Goal: Complete application form

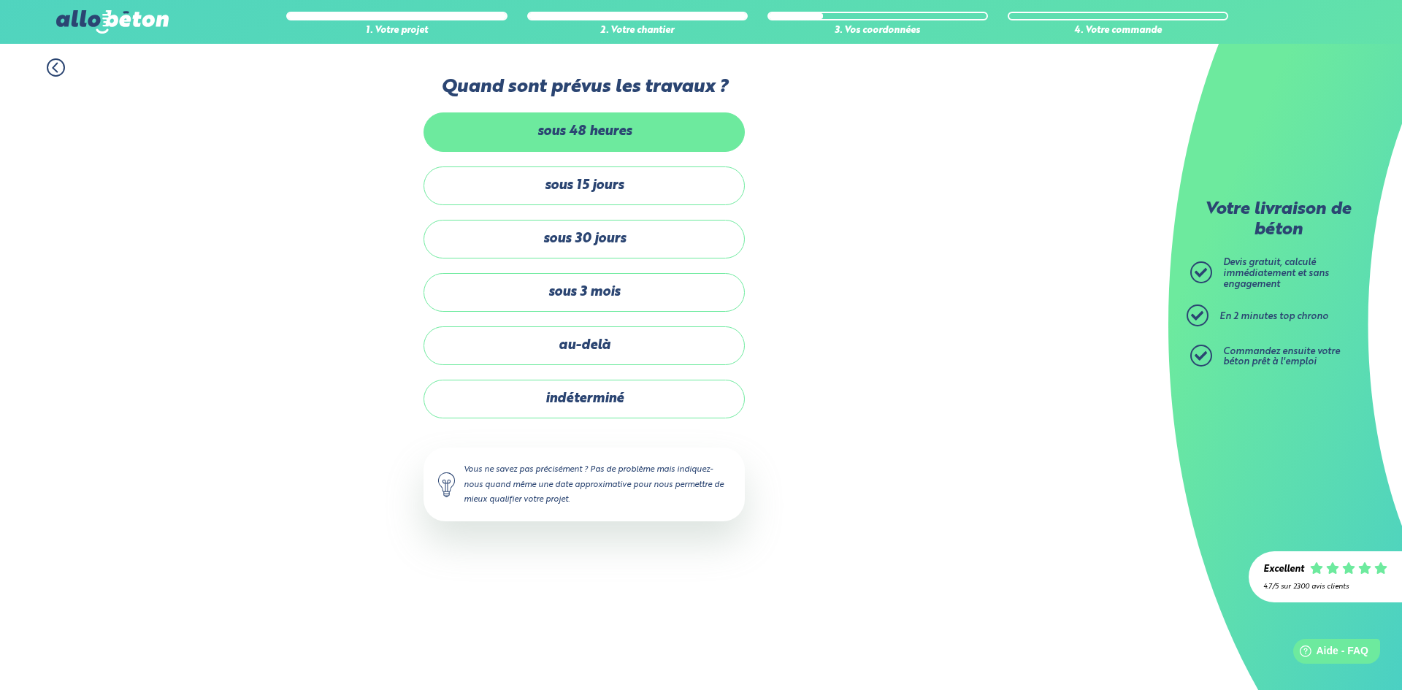
click at [586, 133] on label "sous 48 heures" at bounding box center [584, 131] width 321 height 39
click at [0, 0] on input "sous 48 heures" at bounding box center [0, 0] width 0 height 0
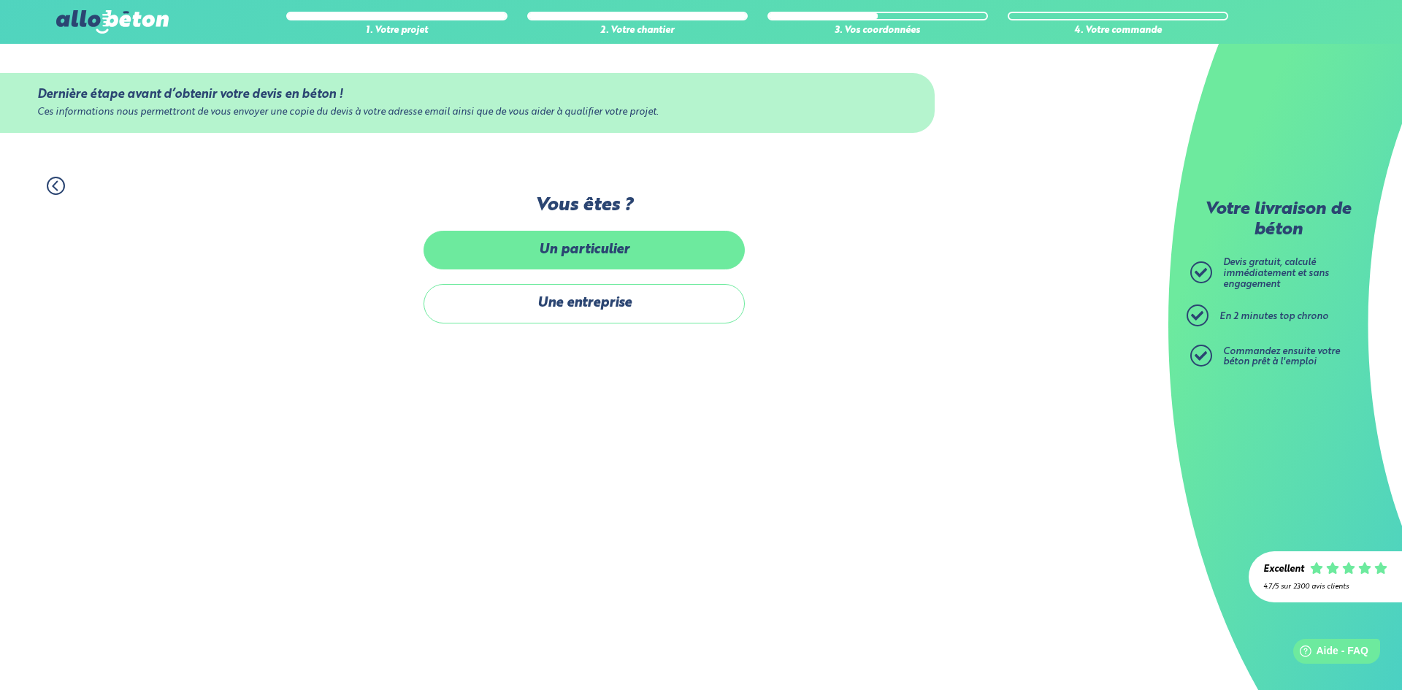
click at [578, 251] on label "Un particulier" at bounding box center [584, 250] width 321 height 39
click at [0, 0] on input "Un particulier" at bounding box center [0, 0] width 0 height 0
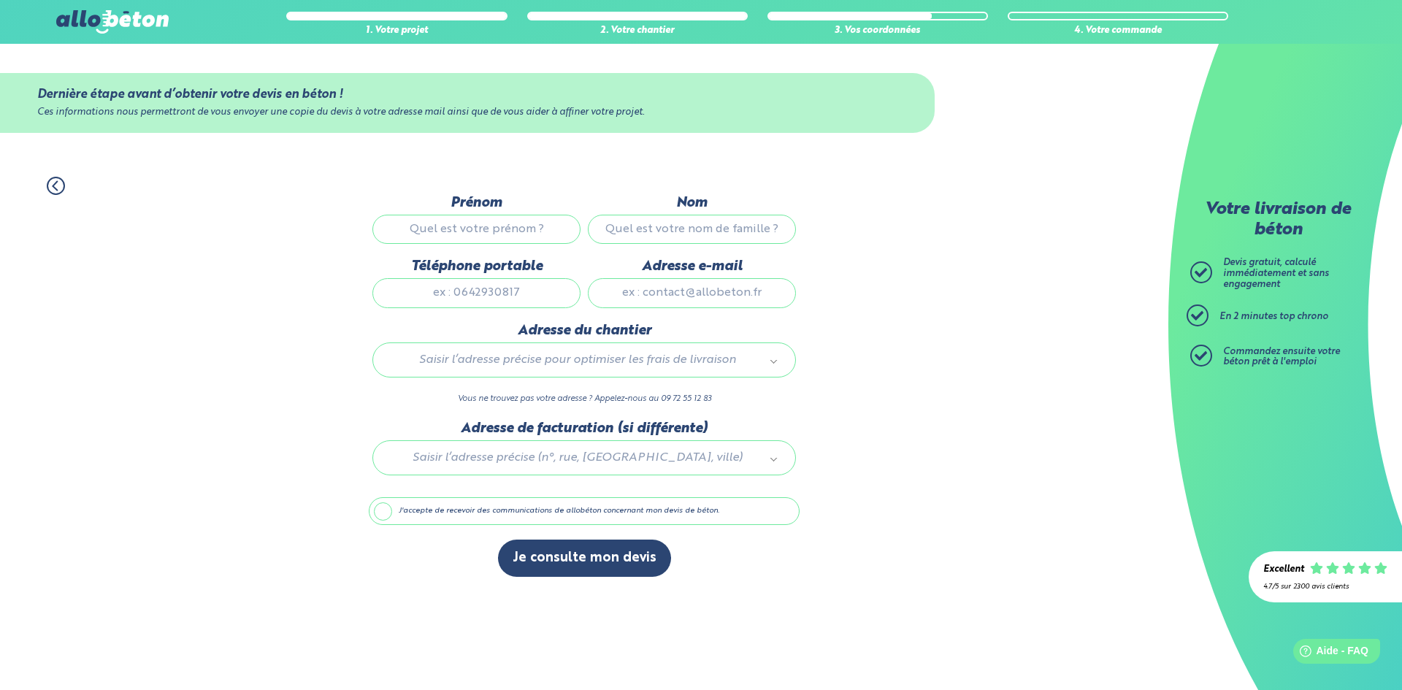
click at [465, 226] on input "Prénom" at bounding box center [477, 229] width 208 height 29
type input "[PERSON_NAME]"
type input "GRANGE"
type input "0621465569"
type input "[EMAIL_ADDRESS][DOMAIN_NAME]"
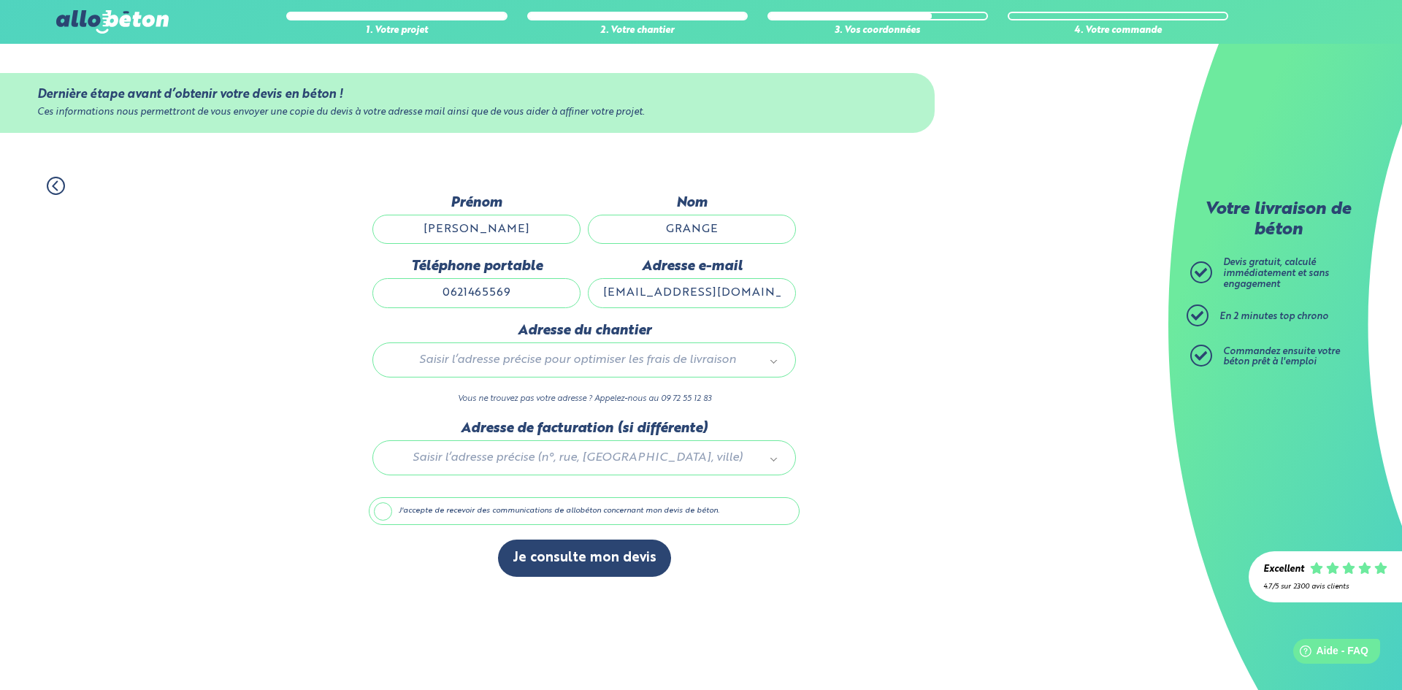
type input "1560 chemin de la Suze"
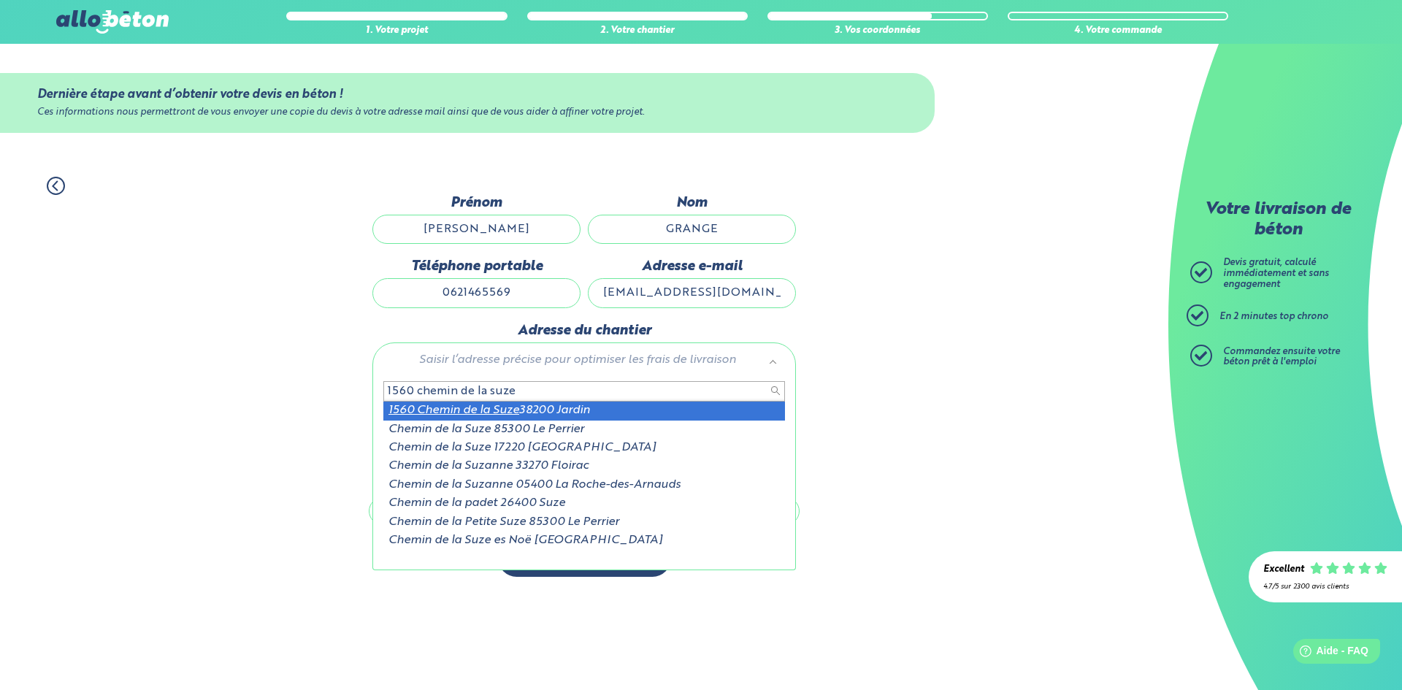
type input "1560 chemin de la suze"
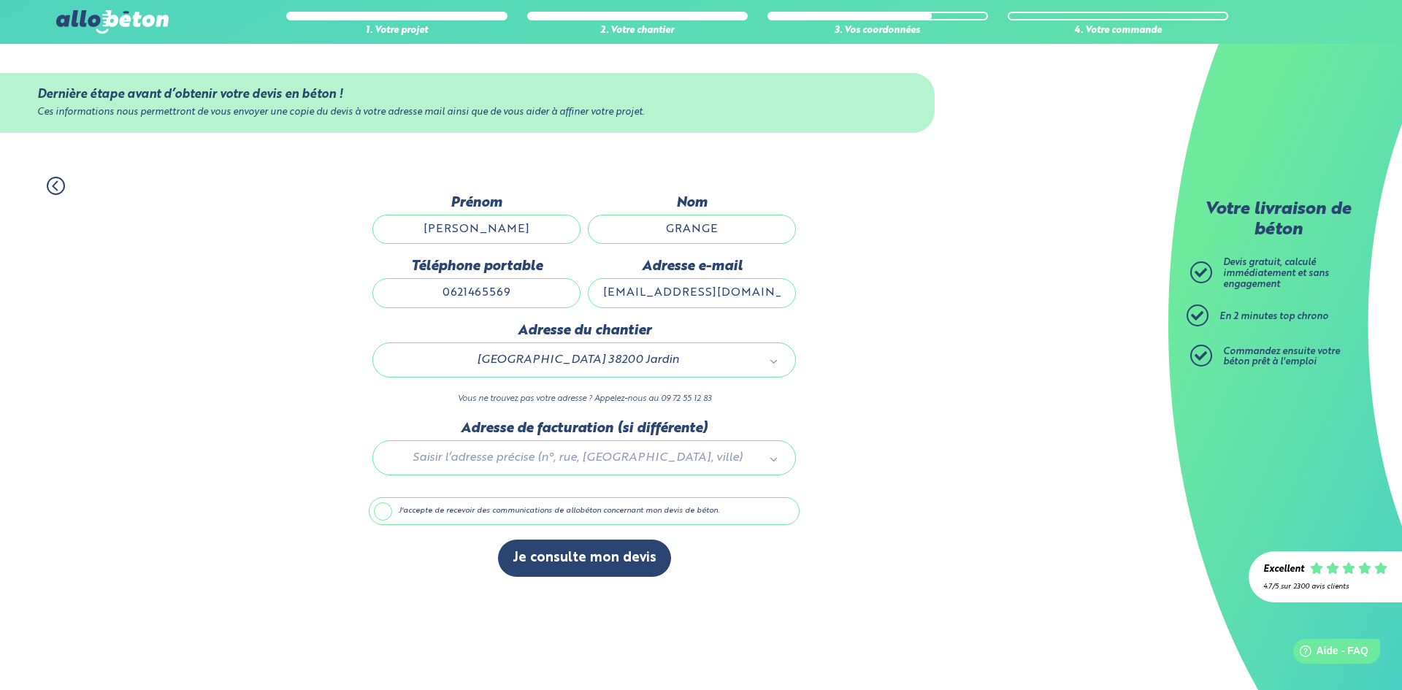
click at [561, 459] on div at bounding box center [584, 455] width 431 height 69
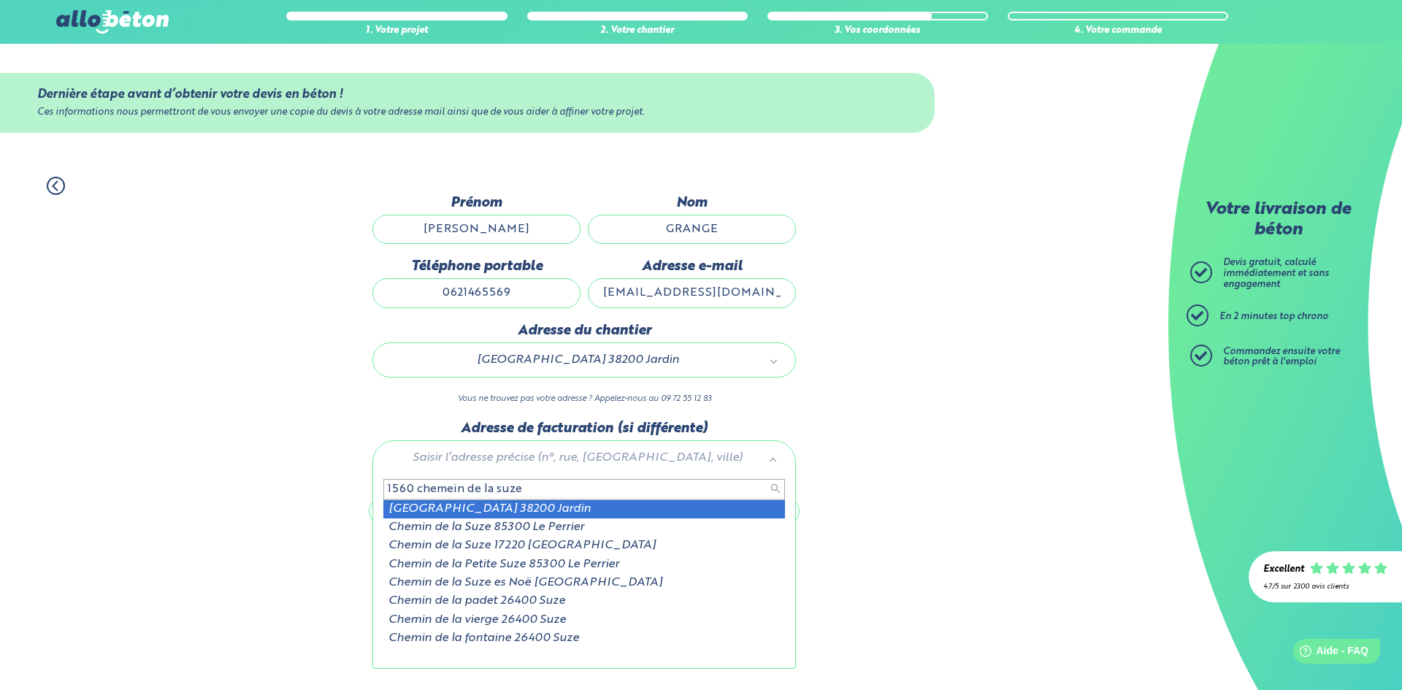
type input "1560 chemein de la suze"
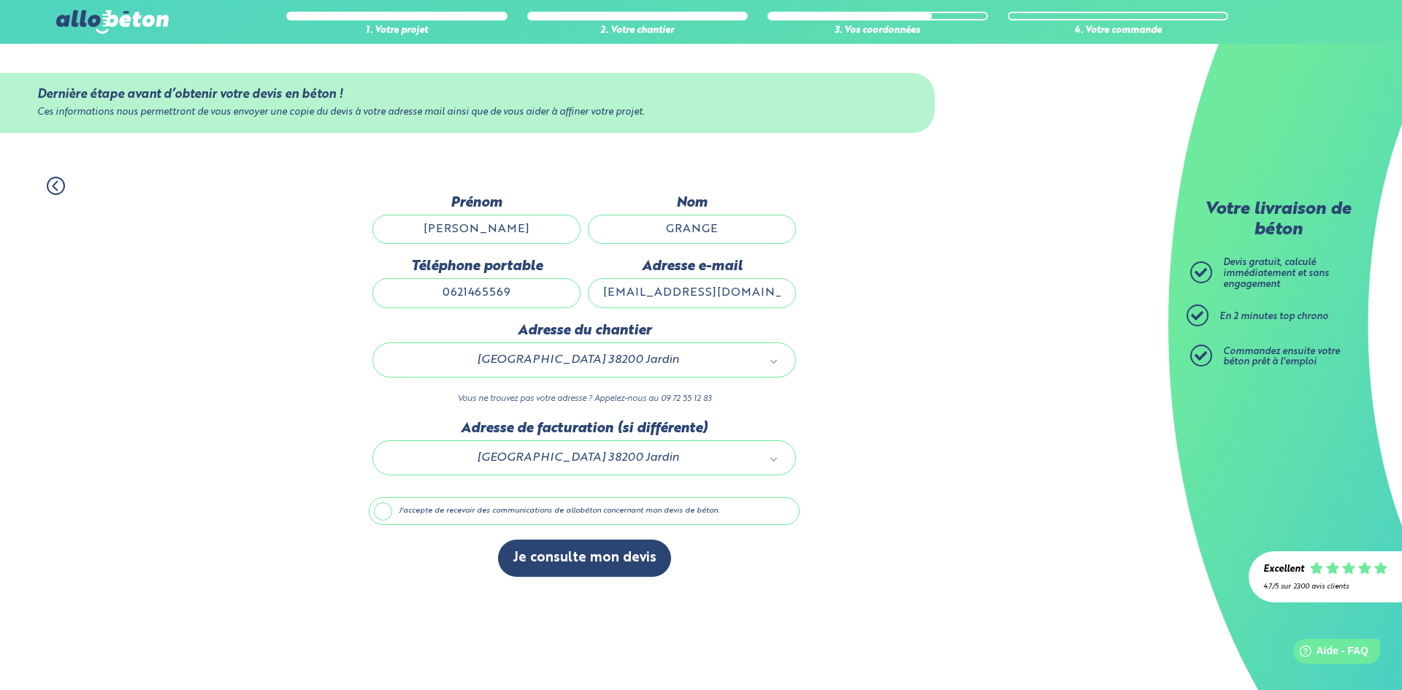
click at [572, 511] on label "J'accepte de recevoir des communications de allobéton concernant mon devis de b…" at bounding box center [584, 511] width 431 height 28
click at [0, 0] on input "J'accepte de recevoir des communications de allobéton concernant mon devis de b…" at bounding box center [0, 0] width 0 height 0
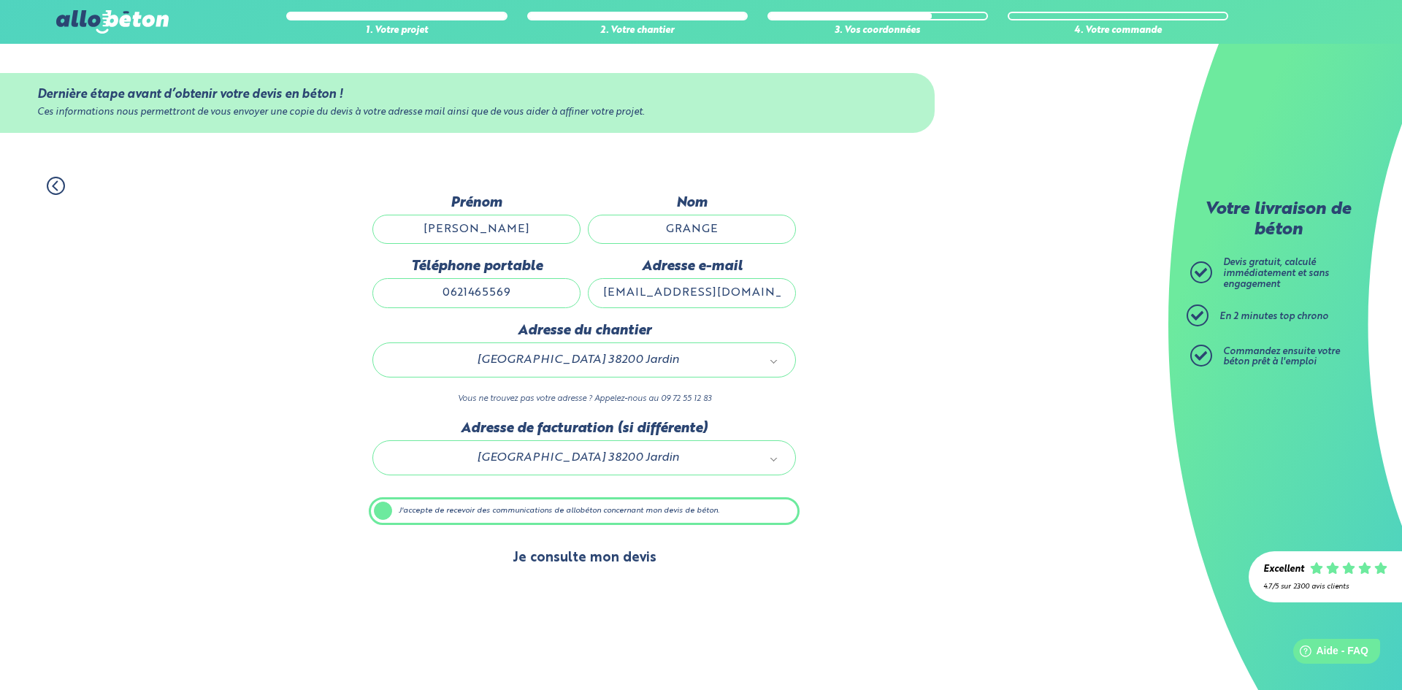
click at [566, 557] on button "Je consulte mon devis" at bounding box center [584, 558] width 173 height 37
